Goal: Use online tool/utility: Utilize a website feature to perform a specific function

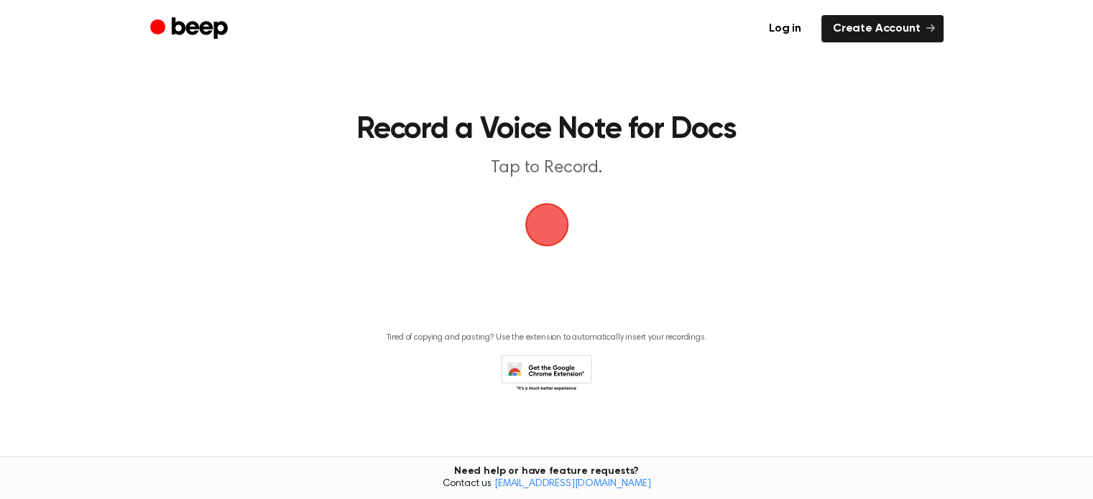
click at [537, 229] on span "button" at bounding box center [546, 224] width 55 height 55
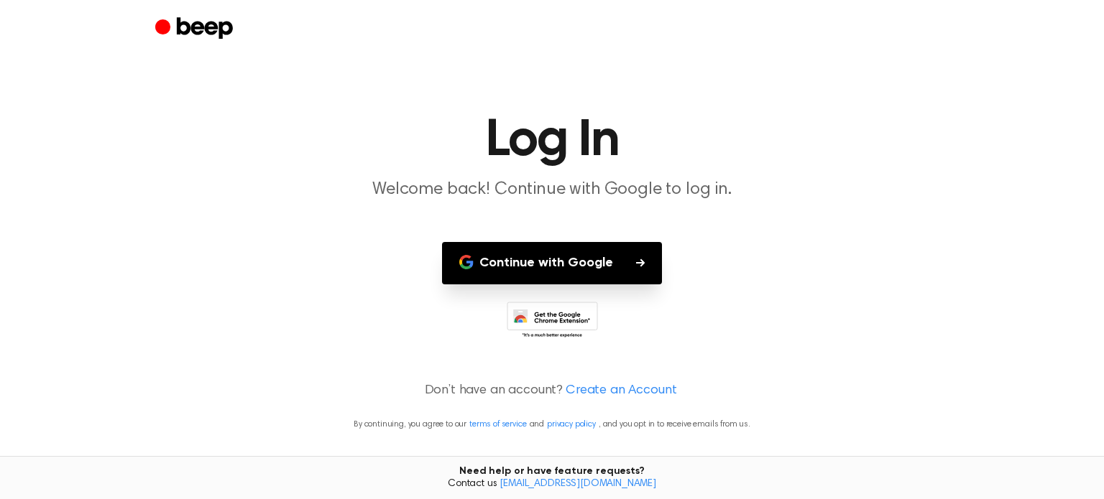
click at [526, 249] on button "Continue with Google" at bounding box center [552, 263] width 220 height 42
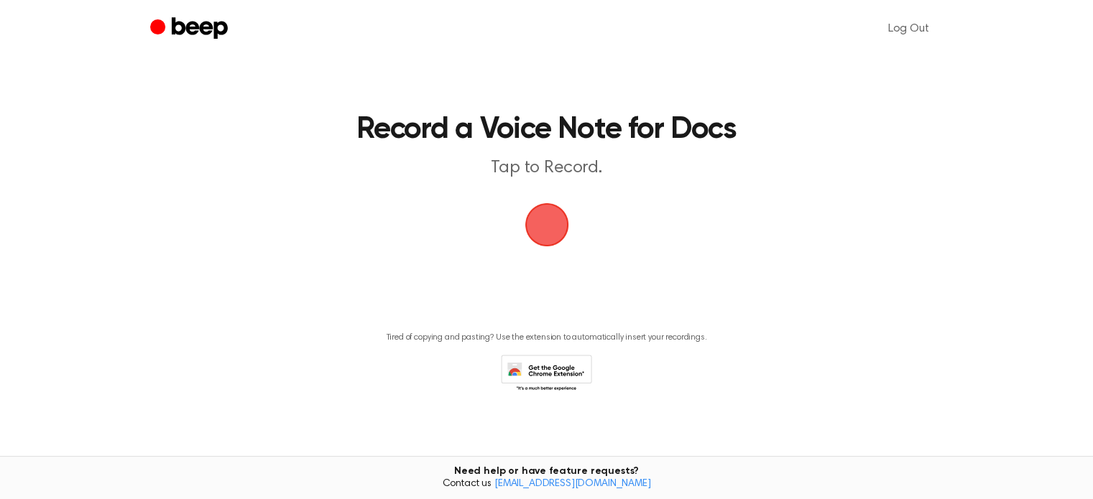
click at [552, 223] on span "button" at bounding box center [546, 225] width 47 height 47
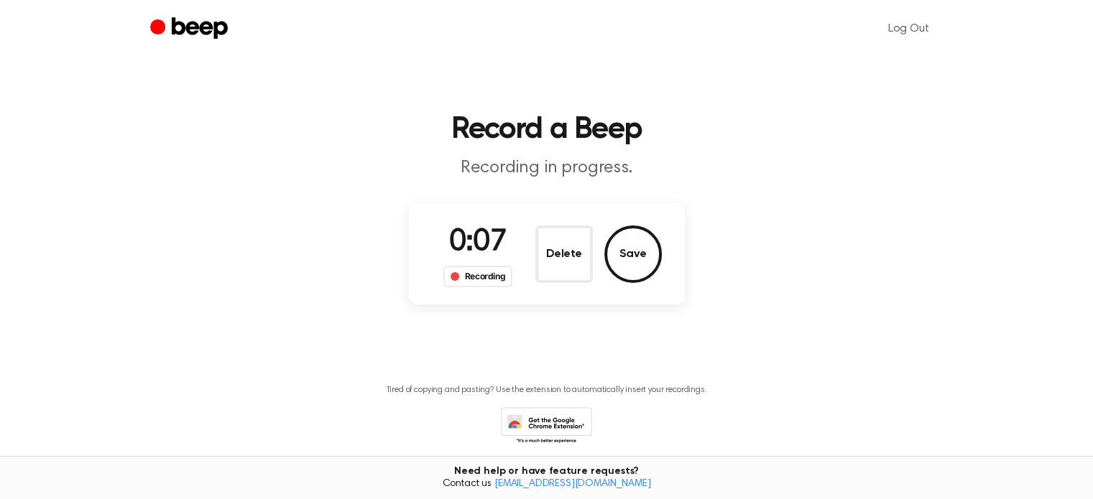
click at [473, 282] on div "Recording" at bounding box center [478, 277] width 70 height 22
click at [648, 264] on button "Save" at bounding box center [632, 254] width 57 height 57
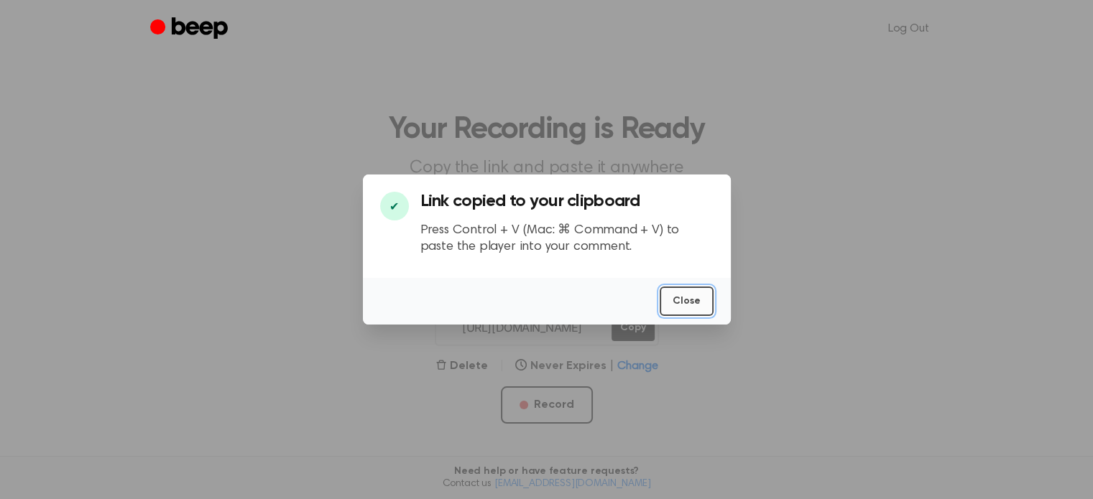
click at [685, 301] on button "Close" at bounding box center [687, 301] width 54 height 29
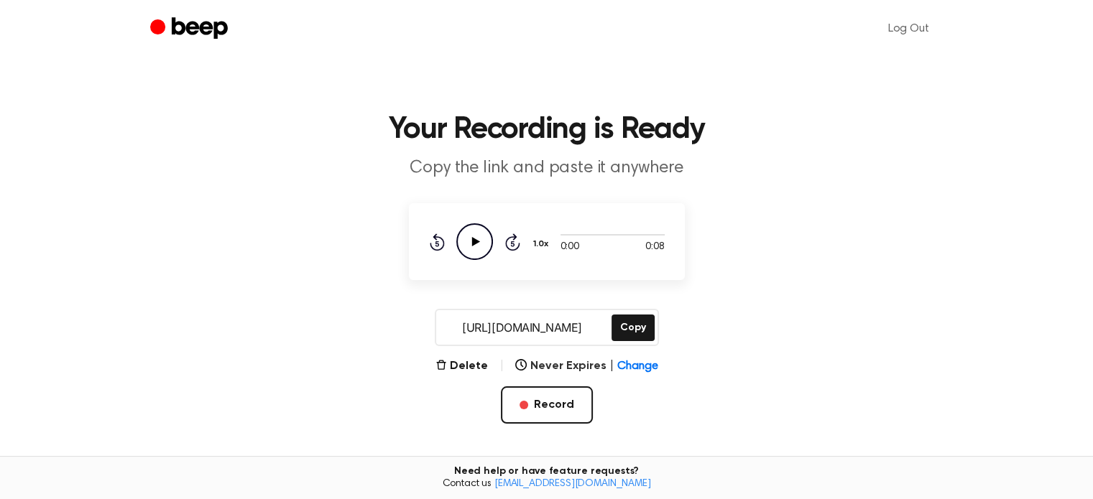
click at [471, 244] on icon "Play Audio" at bounding box center [474, 241] width 37 height 37
click at [466, 369] on button "Delete" at bounding box center [461, 366] width 52 height 17
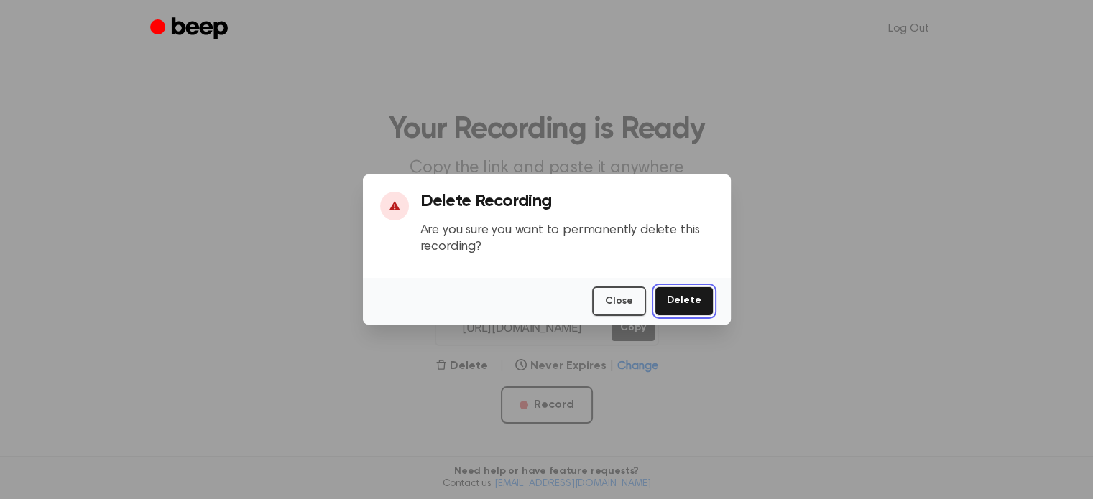
click at [685, 292] on button "Delete" at bounding box center [684, 301] width 59 height 29
